Goal: Information Seeking & Learning: Learn about a topic

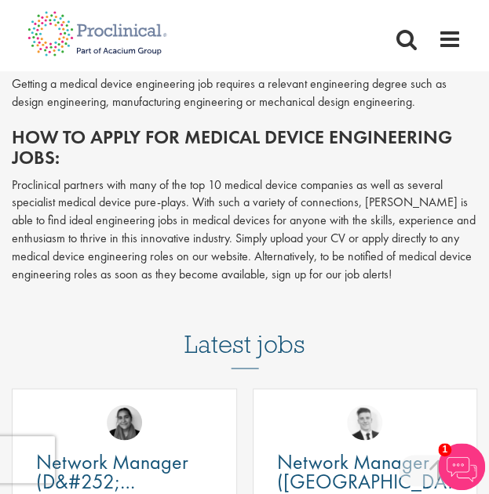
scroll to position [283, 0]
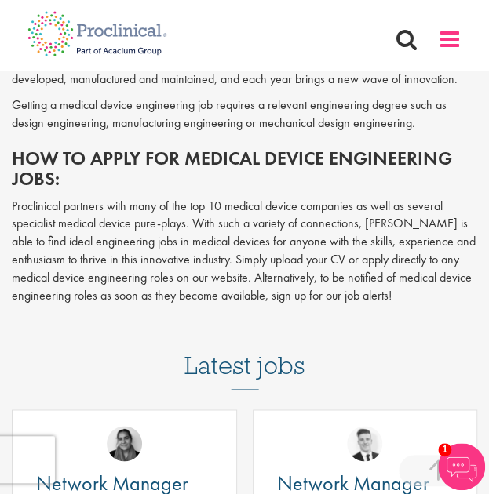
click at [458, 37] on span at bounding box center [450, 39] width 24 height 24
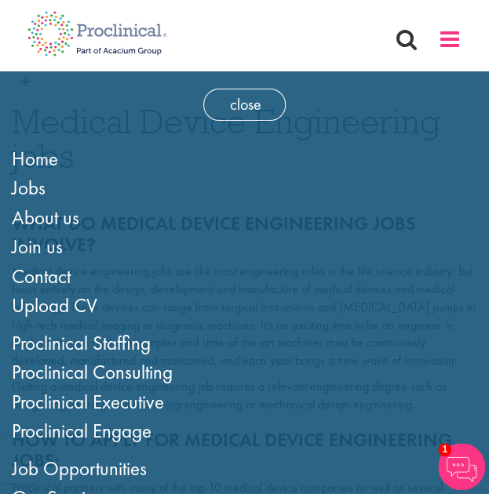
scroll to position [0, 0]
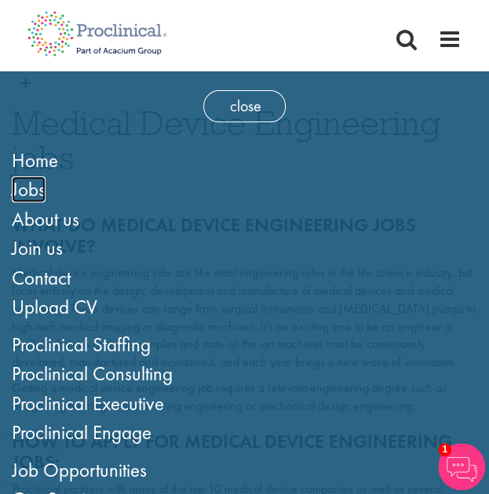
click at [36, 188] on span "Jobs" at bounding box center [29, 190] width 34 height 26
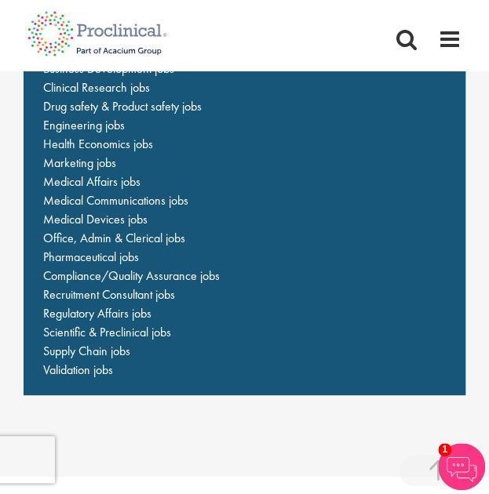
scroll to position [2789, 0]
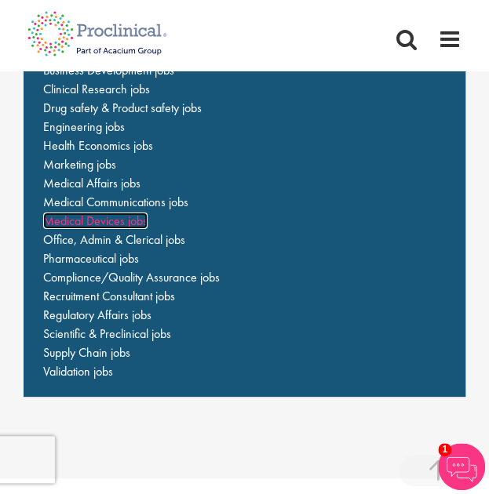
click at [124, 220] on span "Medical Devices jobs" at bounding box center [95, 221] width 104 height 16
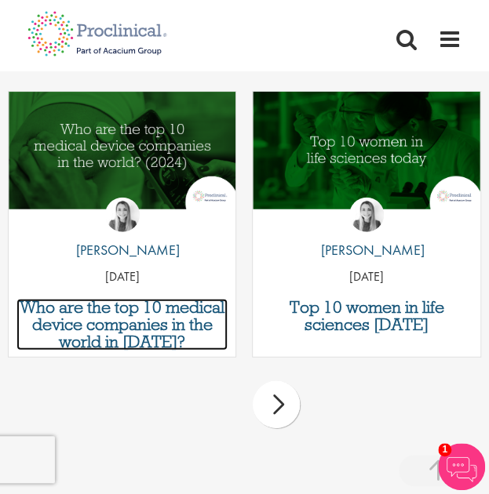
scroll to position [2330, 0]
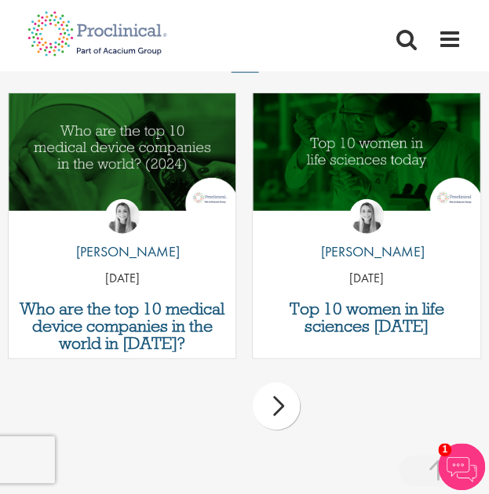
drag, startPoint x: 327, startPoint y: 308, endPoint x: 427, endPoint y: 254, distance: 113.4
click at [427, 254] on div "by Hannah Burke 08 Mar 24" at bounding box center [366, 238] width 227 height 116
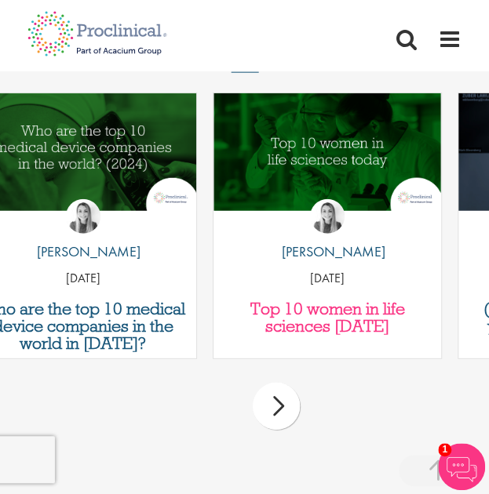
drag, startPoint x: 301, startPoint y: 247, endPoint x: 376, endPoint y: 323, distance: 106.0
click at [376, 323] on div "Top 10 women in life sciences today by Hannah Burke 08 Mar 24" at bounding box center [327, 226] width 228 height 267
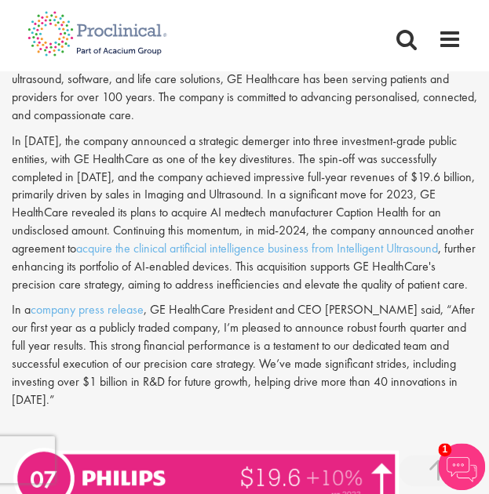
scroll to position [1938, 0]
